Goal: Transaction & Acquisition: Purchase product/service

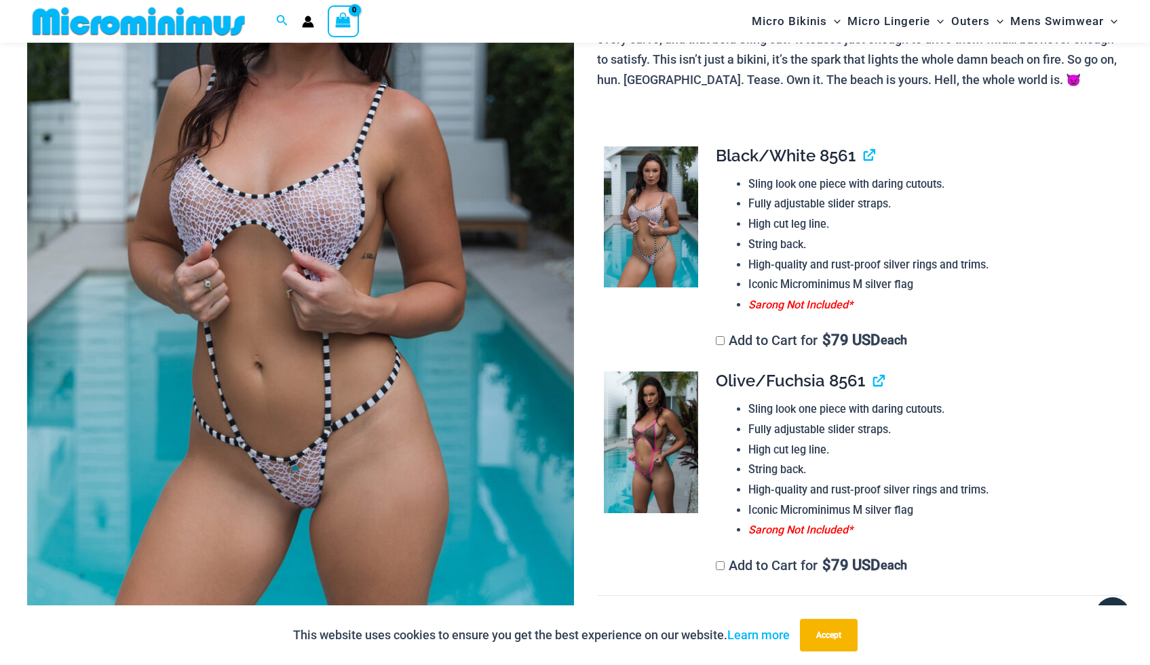
scroll to position [294, 0]
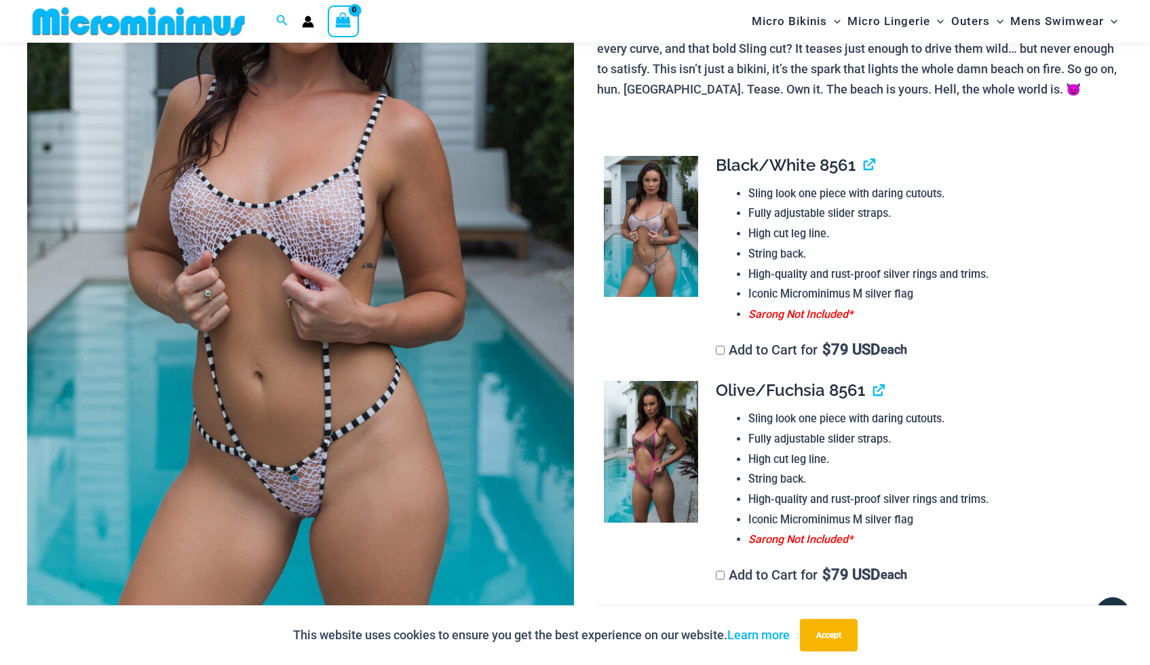
click at [299, 192] on img at bounding box center [300, 240] width 547 height 820
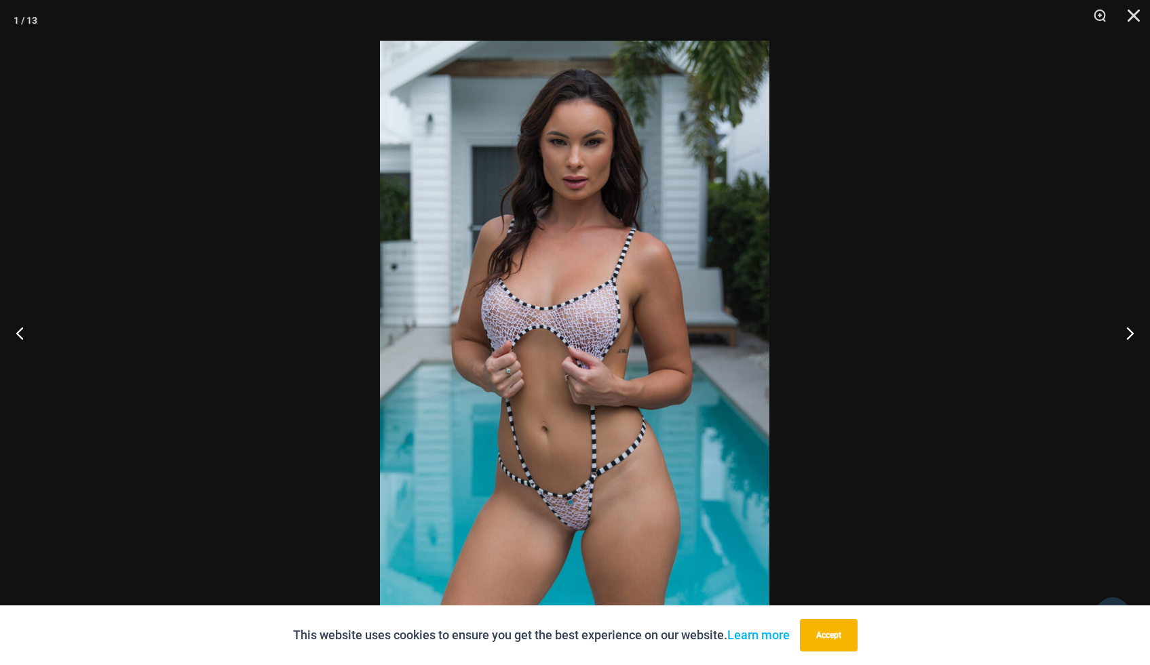
click at [550, 187] on img at bounding box center [574, 333] width 389 height 584
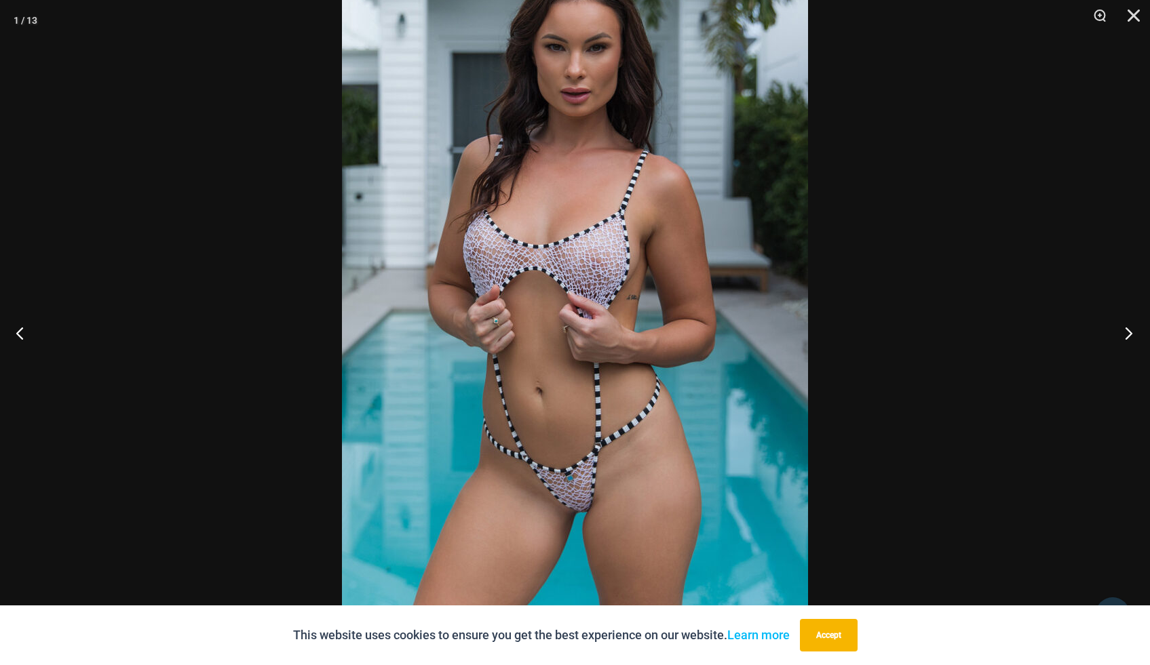
click at [562, 271] on button "Next" at bounding box center [1124, 333] width 51 height 68
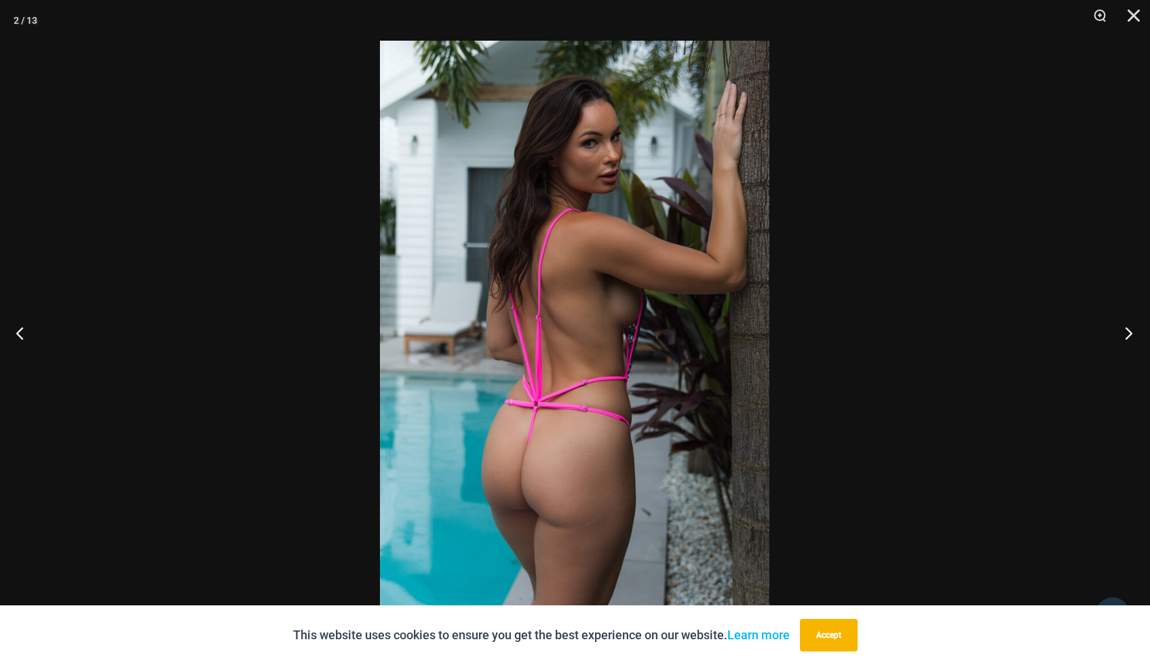
click at [562, 271] on button "Next" at bounding box center [1124, 333] width 51 height 68
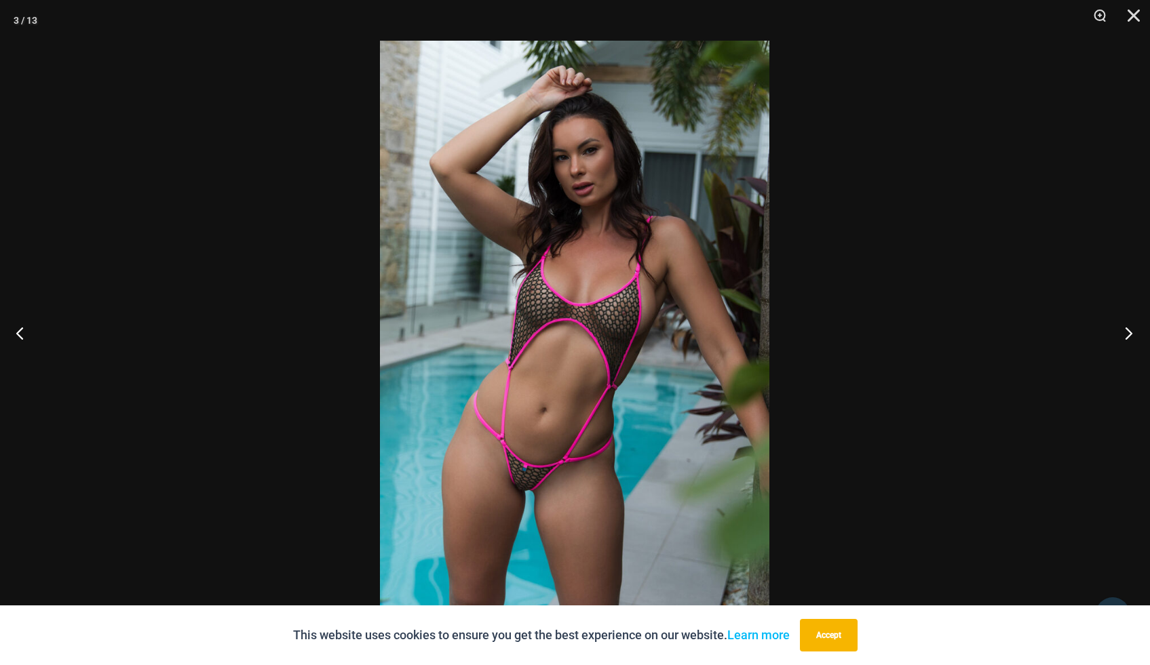
click at [562, 271] on button "Next" at bounding box center [1124, 333] width 51 height 68
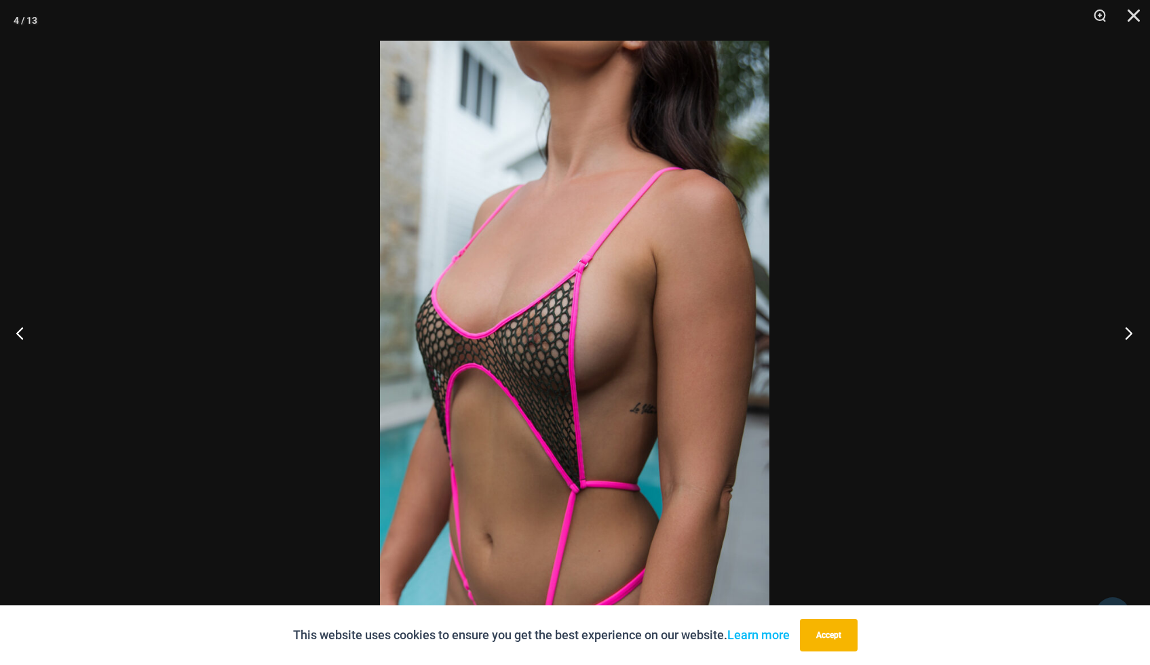
click at [562, 271] on button "Next" at bounding box center [1124, 333] width 51 height 68
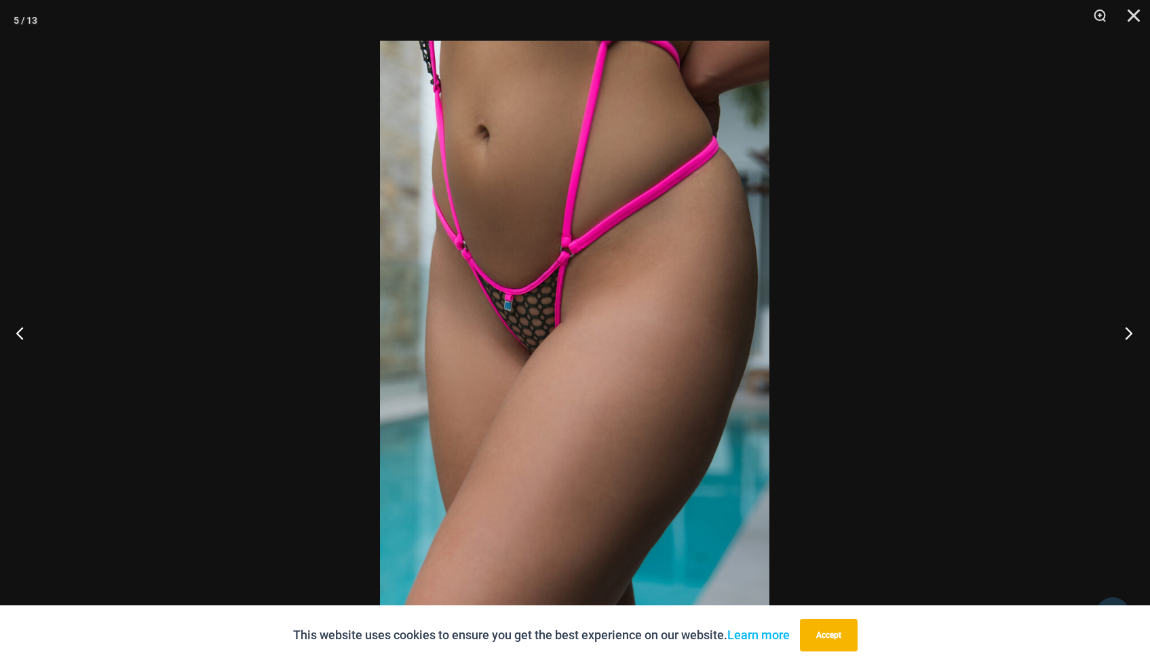
click at [562, 271] on button "Next" at bounding box center [1124, 333] width 51 height 68
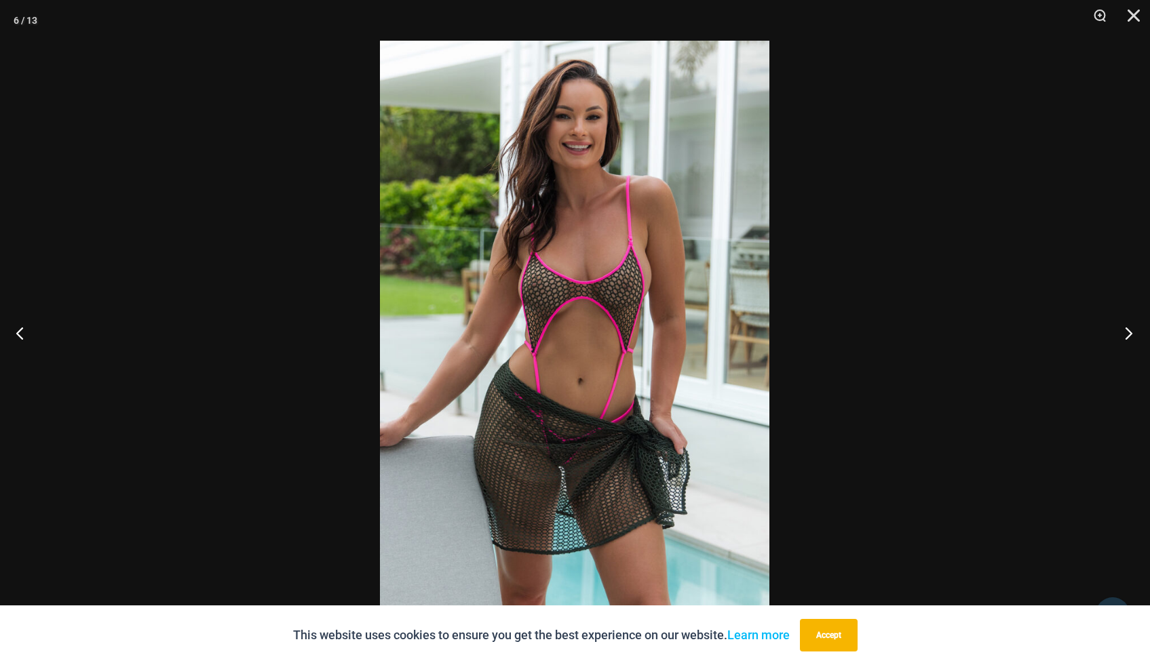
click at [562, 271] on button "Next" at bounding box center [1124, 333] width 51 height 68
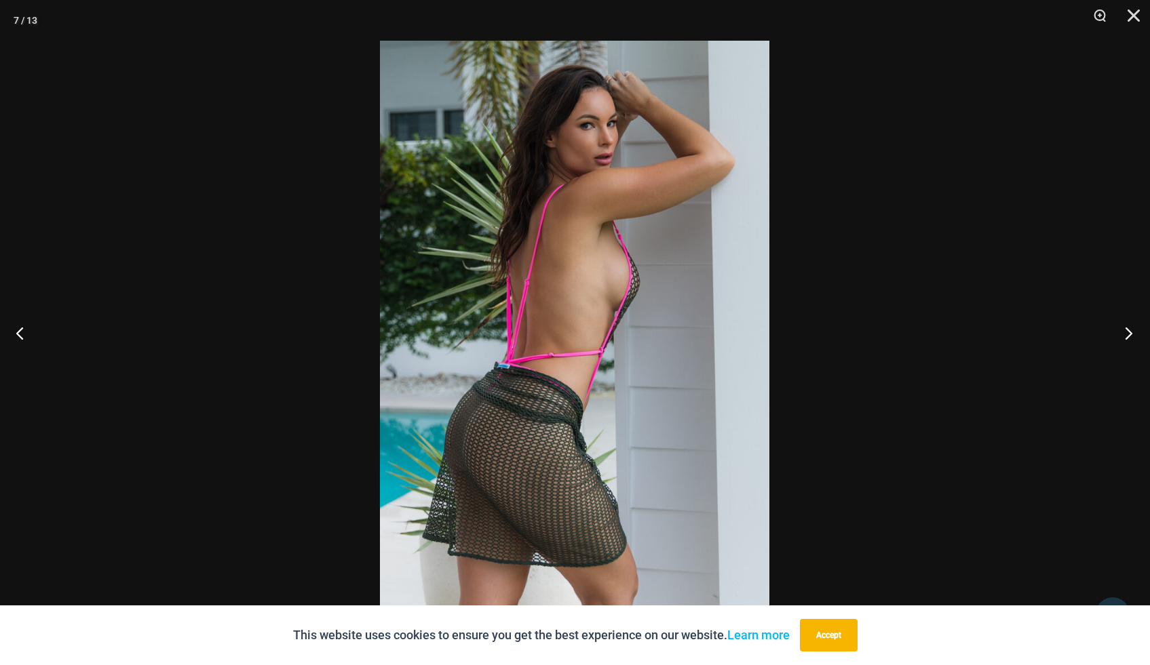
click at [562, 271] on button "Next" at bounding box center [1124, 333] width 51 height 68
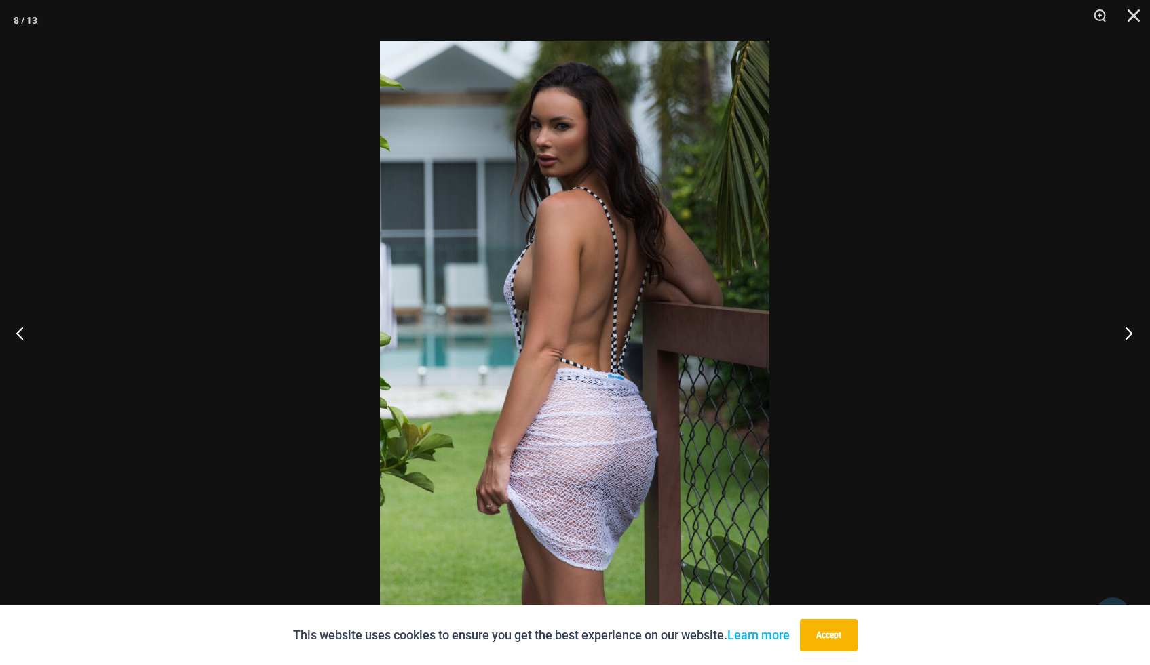
click at [562, 271] on button "Next" at bounding box center [1124, 333] width 51 height 68
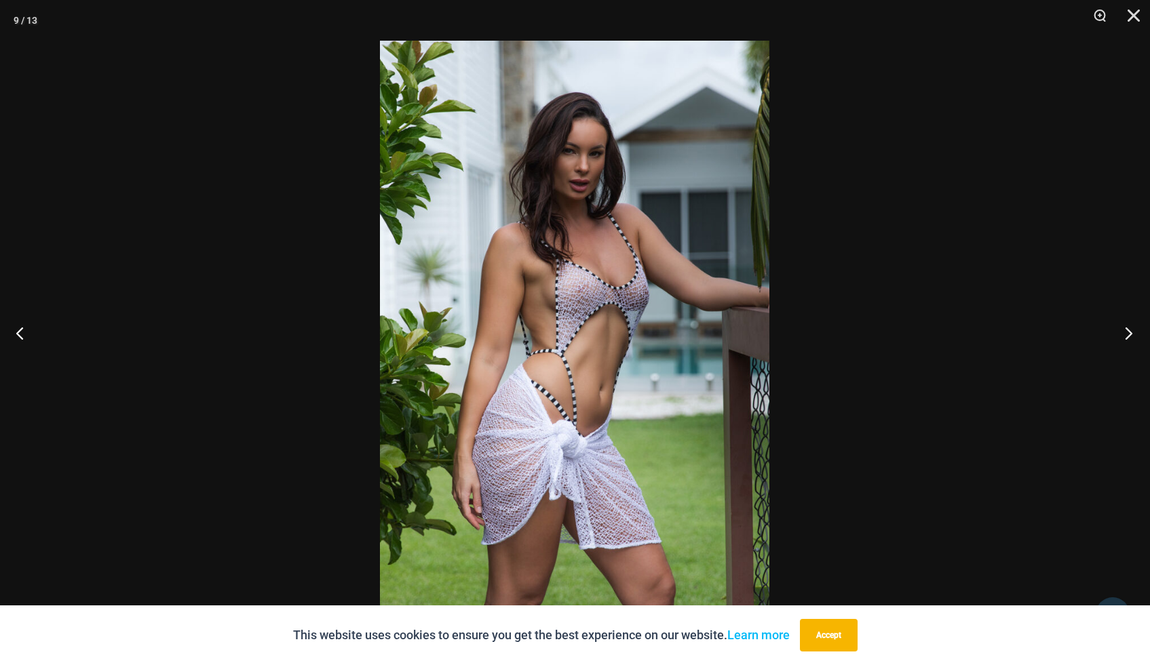
click at [562, 271] on button "Next" at bounding box center [1124, 333] width 51 height 68
